Goal: Complete application form

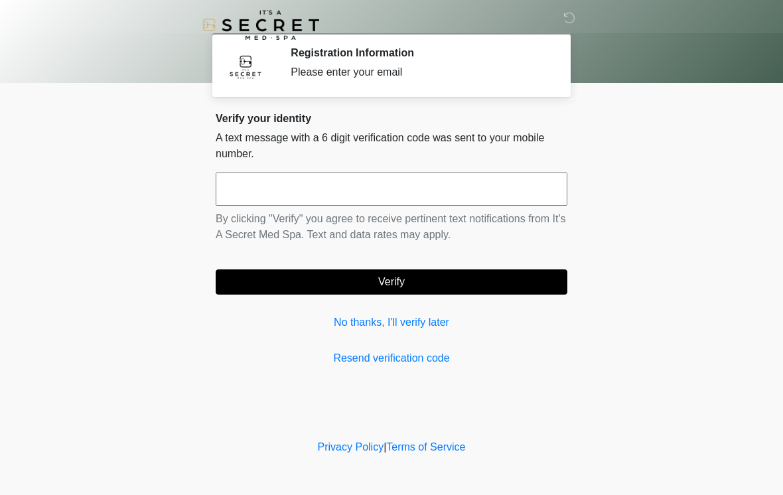
click at [357, 323] on link "No thanks, I'll verify later" at bounding box center [392, 323] width 352 height 16
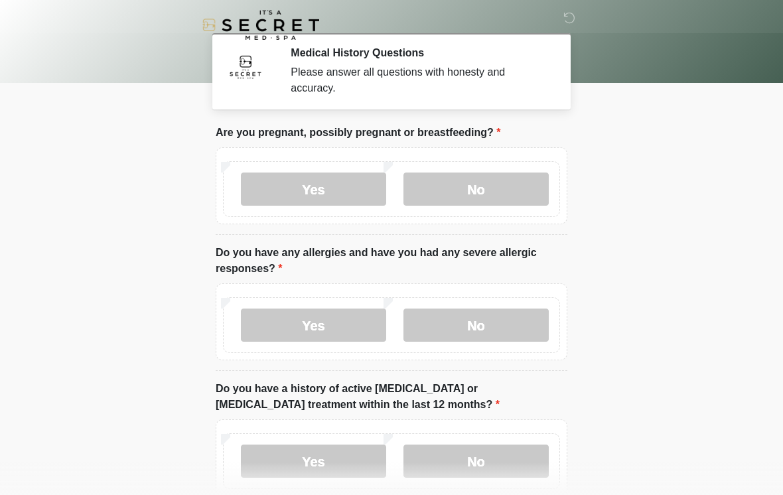
click at [483, 189] on label "No" at bounding box center [476, 189] width 145 height 33
click at [781, 284] on body "‎ ‎ Medical History Questions Please answer all questions with honesty and accu…" at bounding box center [391, 247] width 783 height 495
click at [779, 489] on body "‎ ‎ Medical History Questions Please answer all questions with honesty and accu…" at bounding box center [391, 247] width 783 height 495
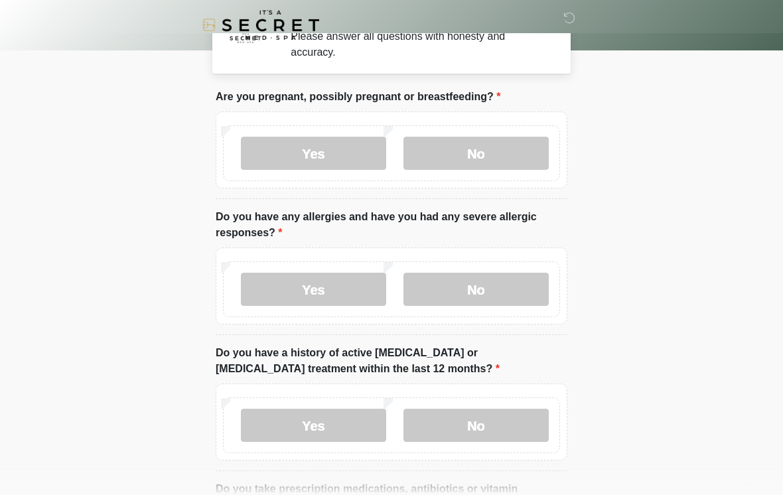
scroll to position [37, 0]
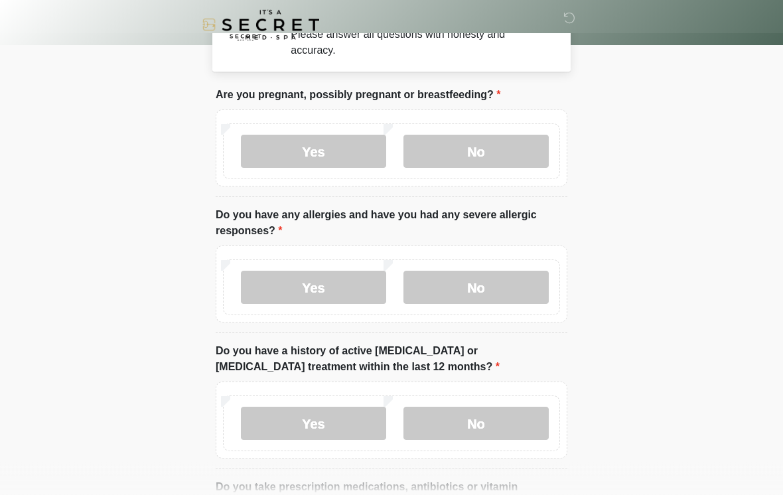
click at [479, 286] on label "No" at bounding box center [476, 288] width 145 height 33
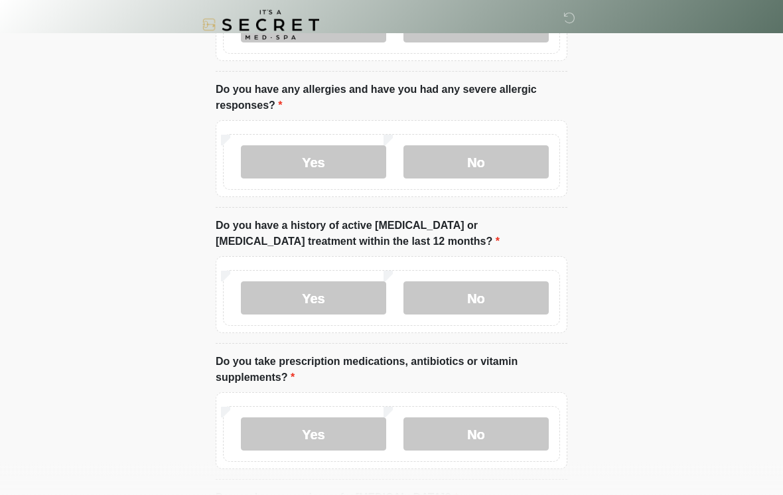
scroll to position [163, 0]
click at [487, 304] on label "No" at bounding box center [476, 297] width 145 height 33
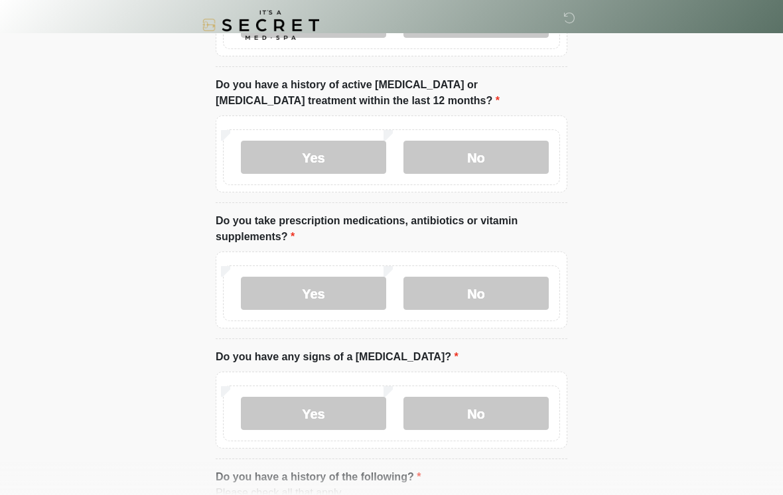
scroll to position [309, 0]
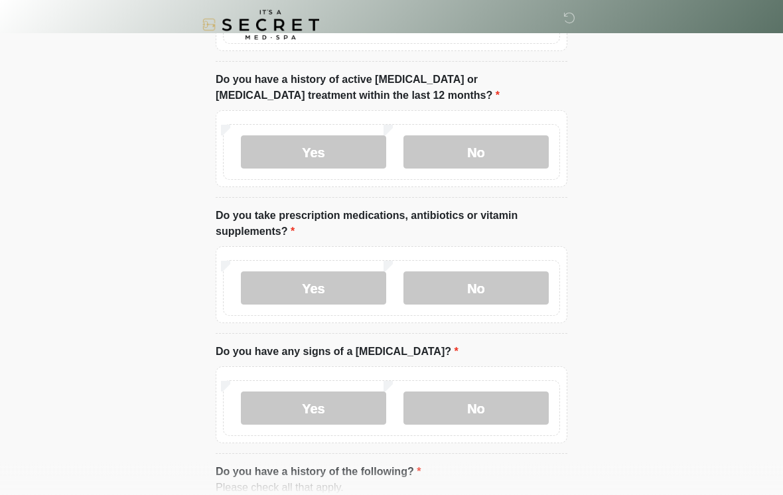
click at [509, 279] on label "No" at bounding box center [476, 288] width 145 height 33
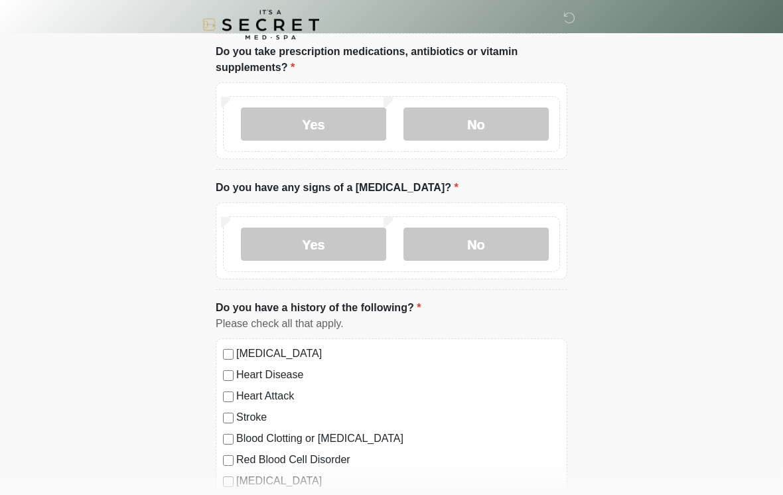
scroll to position [473, 0]
click at [499, 246] on label "No" at bounding box center [476, 244] width 145 height 33
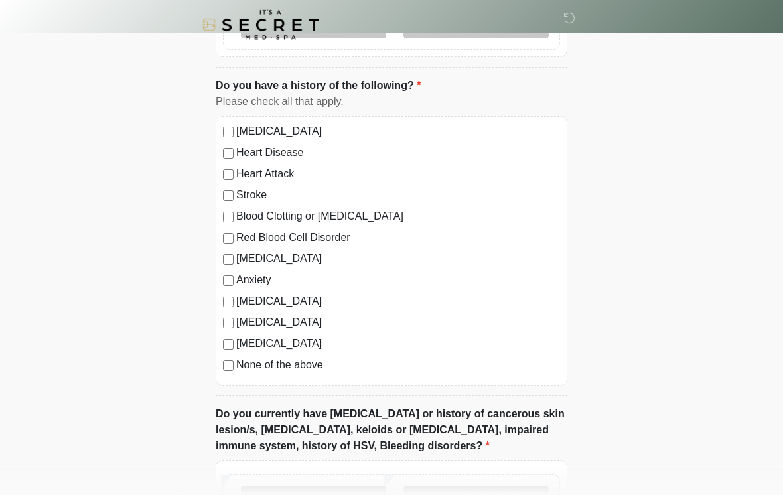
scroll to position [696, 0]
click at [240, 371] on label "None of the above" at bounding box center [398, 365] width 324 height 16
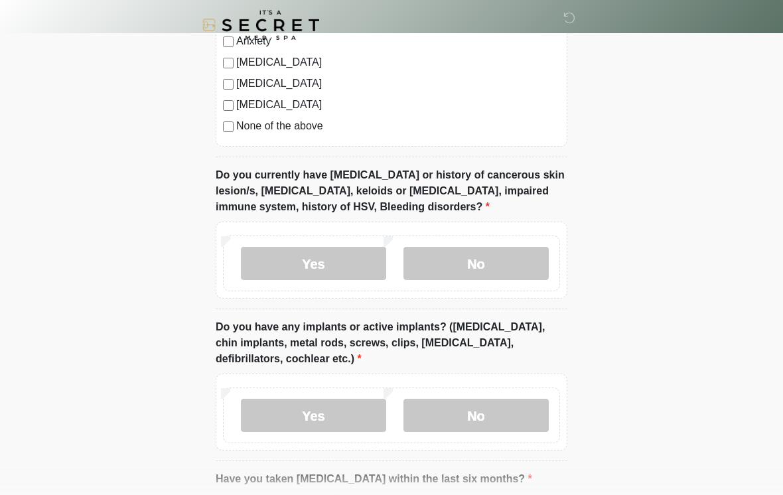
scroll to position [937, 0]
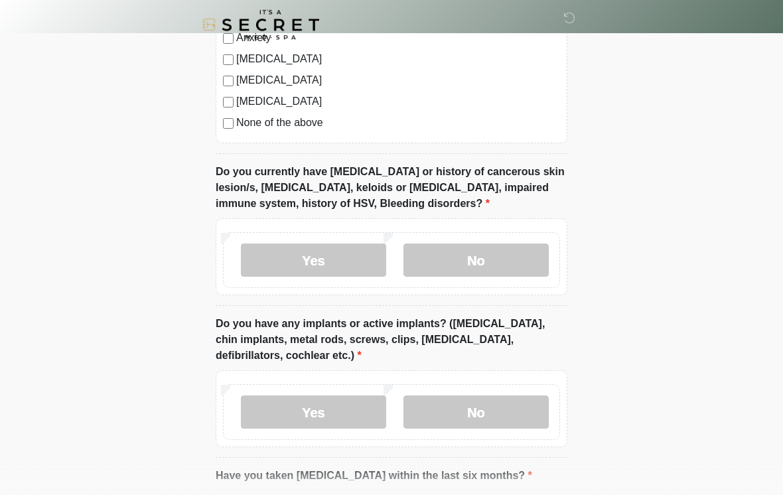
click at [517, 261] on label "No" at bounding box center [476, 260] width 145 height 33
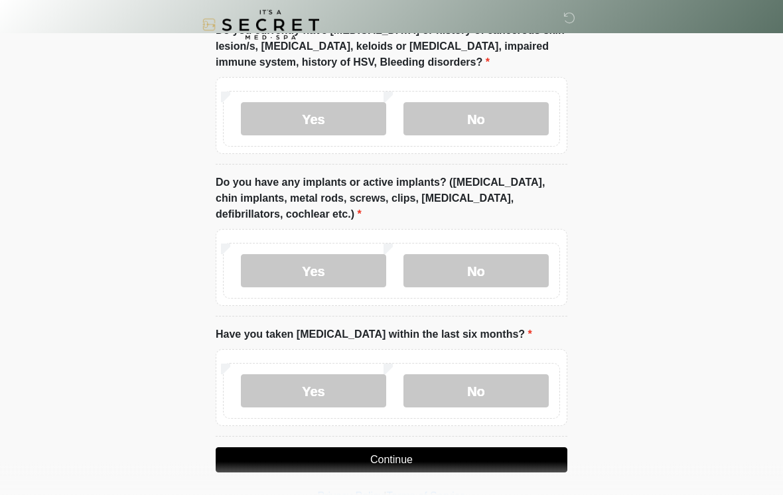
scroll to position [1095, 0]
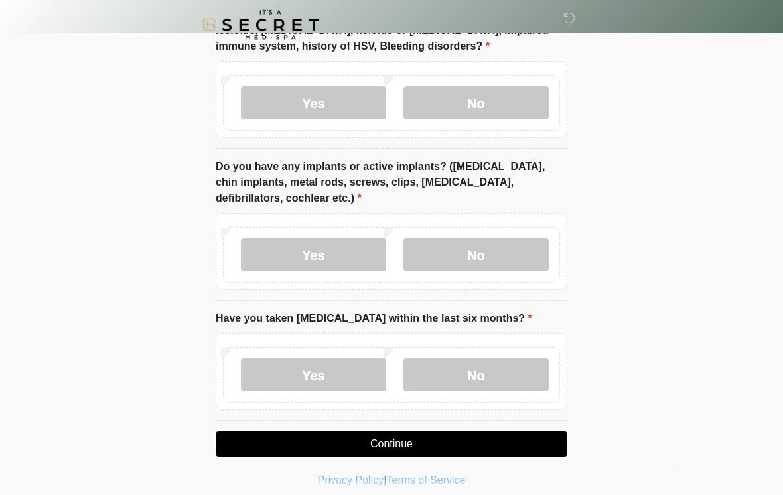
click at [520, 259] on label "No" at bounding box center [476, 255] width 145 height 33
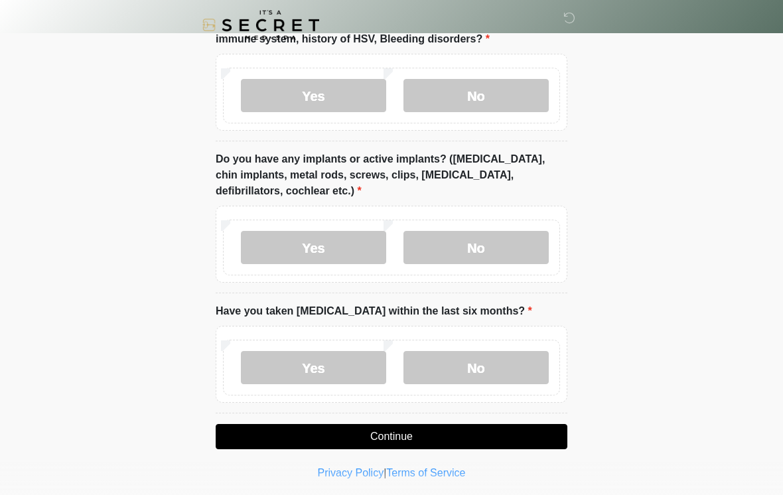
scroll to position [1105, 0]
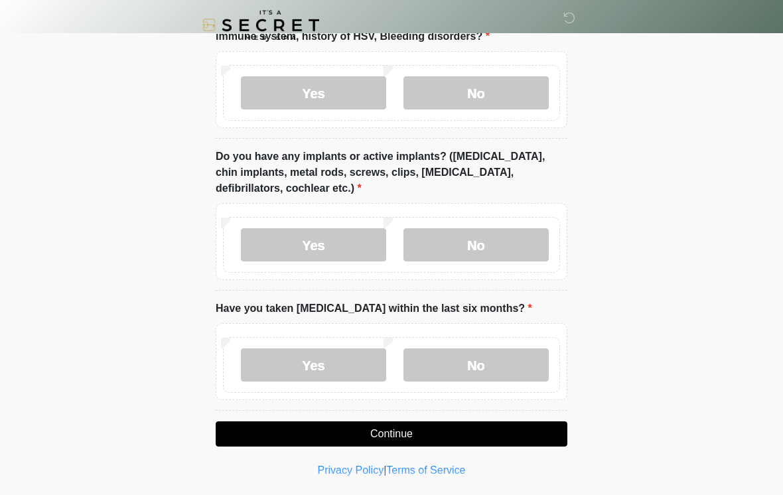
click at [511, 375] on label "No" at bounding box center [476, 365] width 145 height 33
click at [507, 432] on button "Continue" at bounding box center [392, 434] width 352 height 25
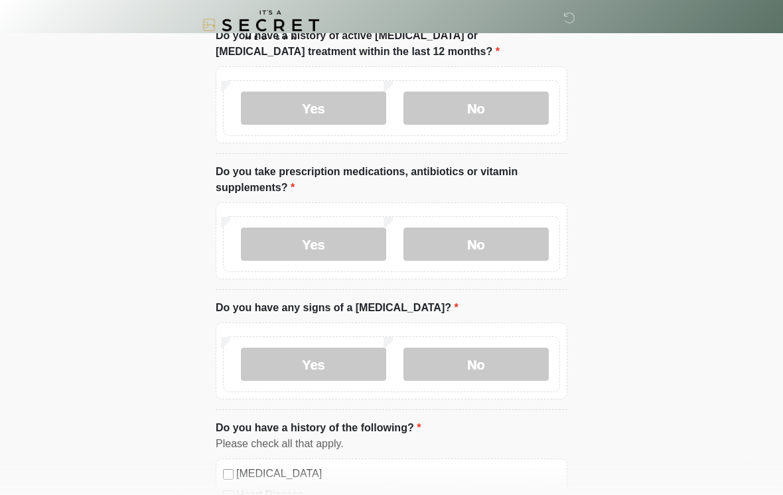
scroll to position [0, 0]
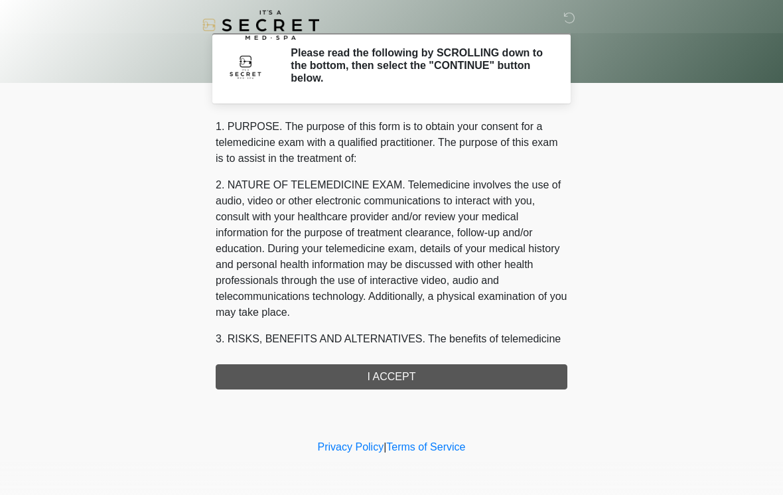
click at [471, 361] on div "1. PURPOSE. The purpose of this form is to obtain your consent for a telemedici…" at bounding box center [392, 254] width 352 height 271
click at [450, 380] on div "1. PURPOSE. The purpose of this form is to obtain your consent for a telemedici…" at bounding box center [392, 254] width 352 height 271
click at [489, 380] on div "1. PURPOSE. The purpose of this form is to obtain your consent for a telemedici…" at bounding box center [392, 254] width 352 height 271
click at [415, 374] on div "1. PURPOSE. The purpose of this form is to obtain your consent for a telemedici…" at bounding box center [392, 254] width 352 height 271
click at [378, 376] on div "1. PURPOSE. The purpose of this form is to obtain your consent for a telemedici…" at bounding box center [392, 254] width 352 height 271
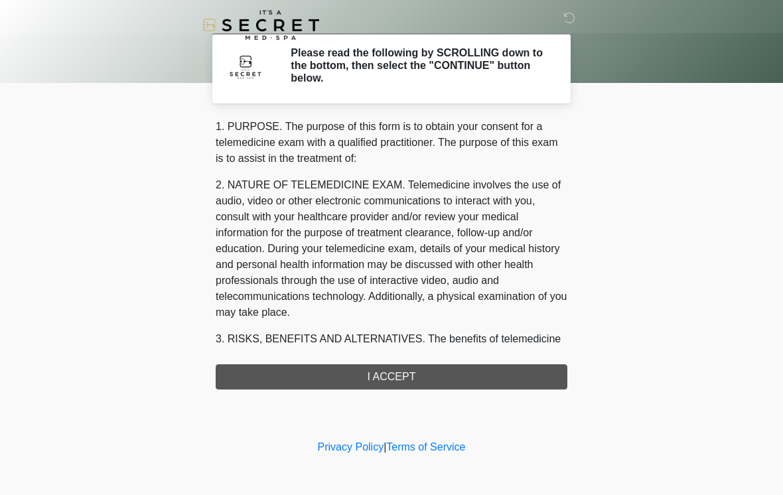
click at [439, 351] on div "1. PURPOSE. The purpose of this form is to obtain your consent for a telemedici…" at bounding box center [392, 254] width 352 height 271
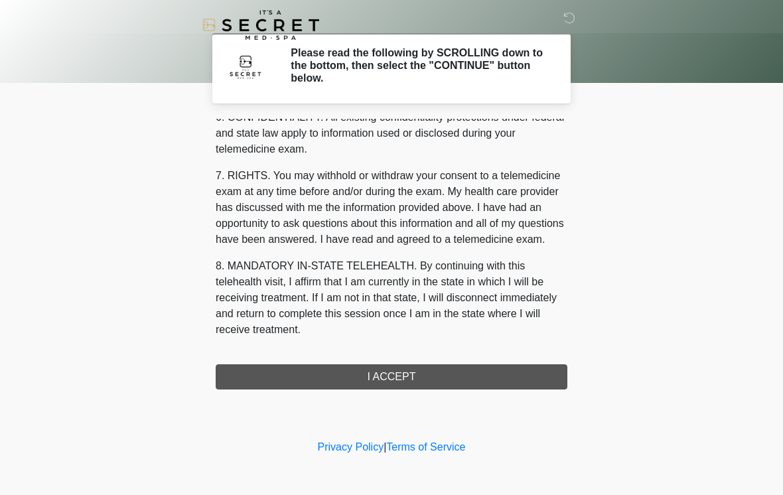
click at [421, 380] on button "I ACCEPT" at bounding box center [392, 376] width 352 height 25
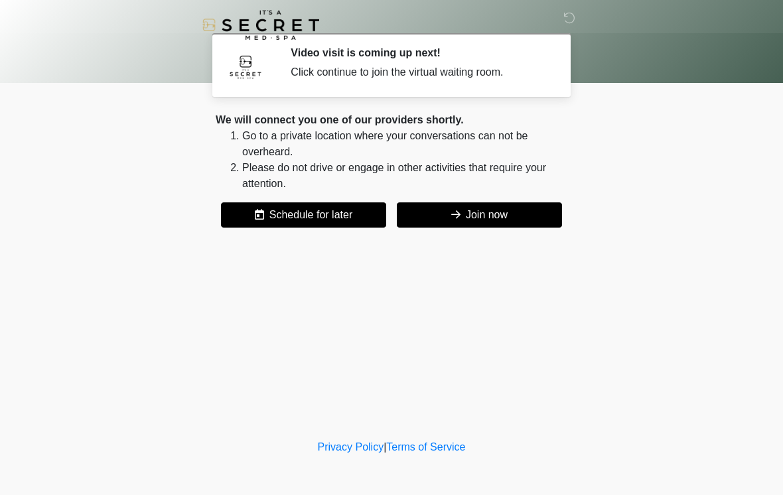
click at [470, 222] on button "Join now" at bounding box center [479, 214] width 165 height 25
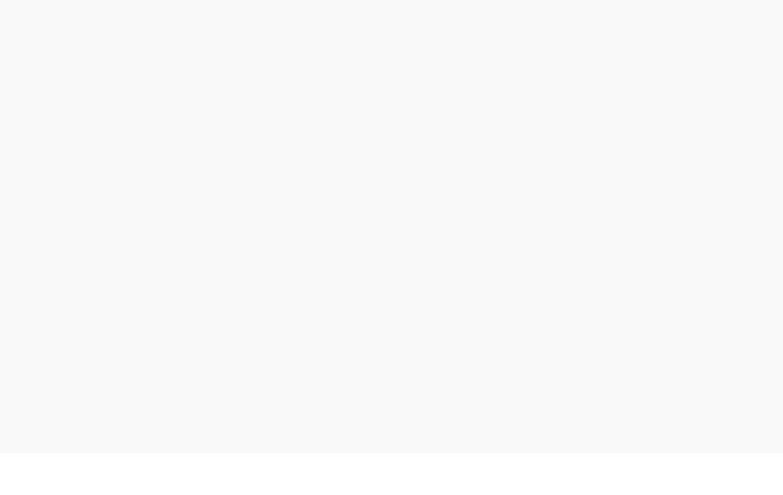
scroll to position [4, 0]
